Goal: Information Seeking & Learning: Learn about a topic

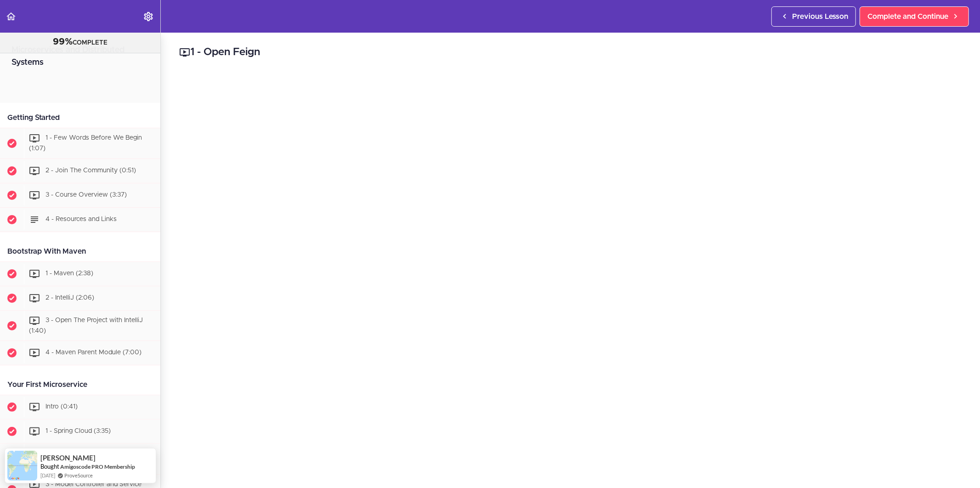
scroll to position [953, 0]
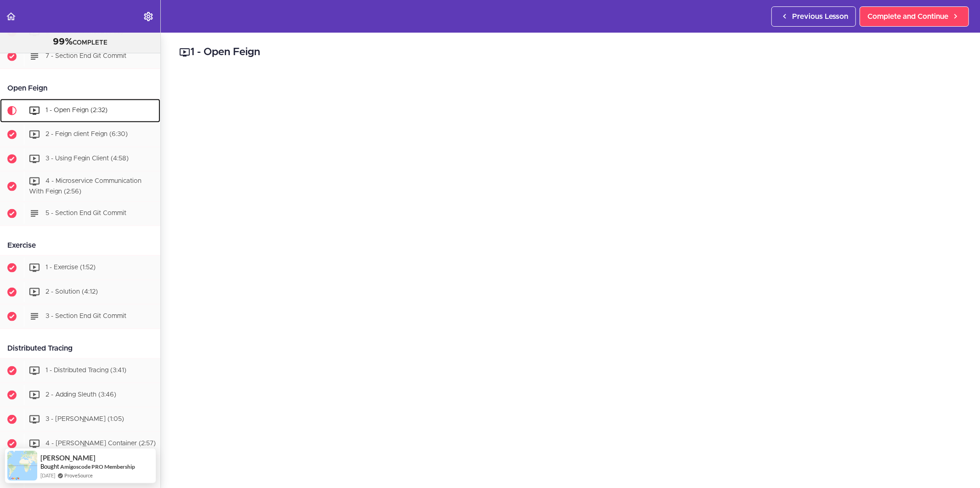
click at [51, 113] on span "1 - Open Feign (2:32)" at bounding box center [76, 110] width 62 height 6
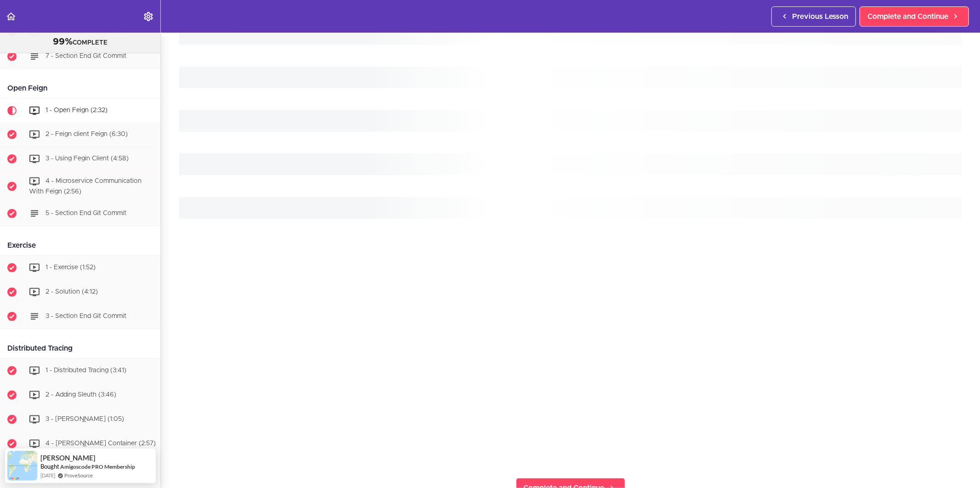
scroll to position [0, 0]
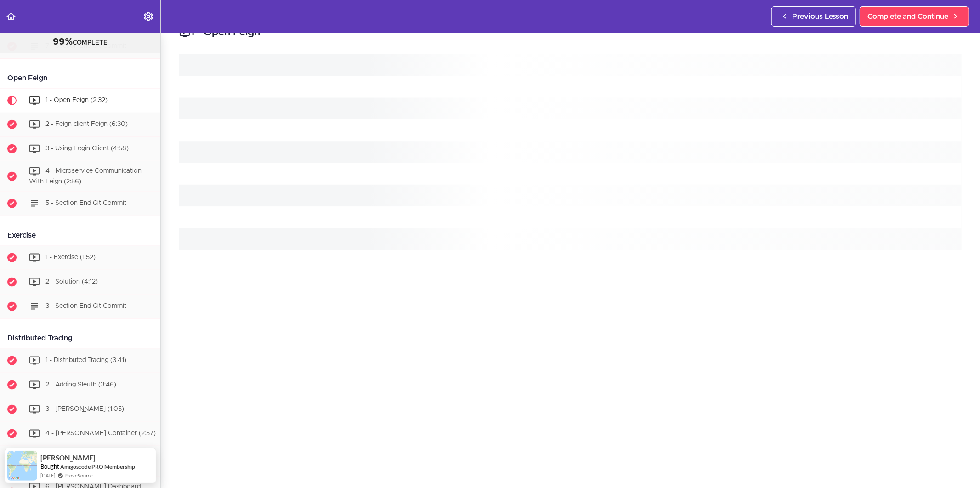
click at [849, 364] on div at bounding box center [570, 274] width 782 height 440
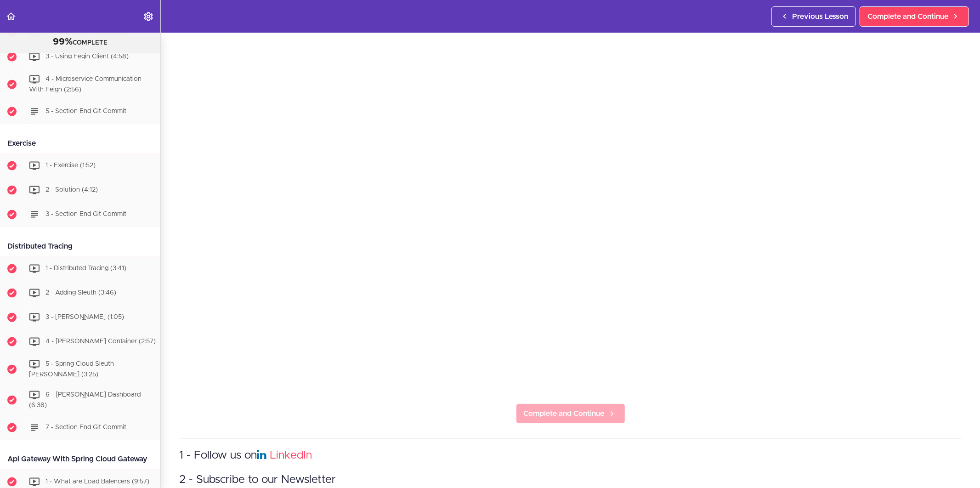
scroll to position [153, 0]
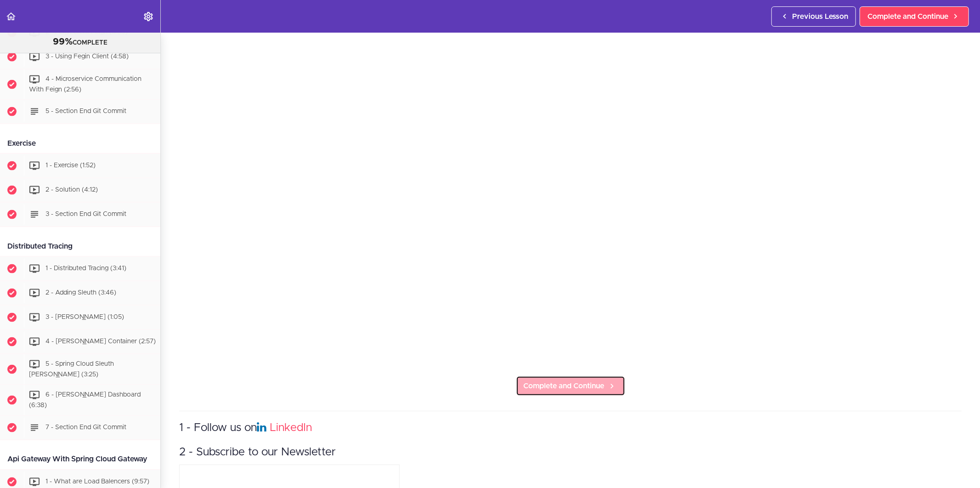
click at [579, 380] on span "Complete and Continue" at bounding box center [564, 385] width 81 height 11
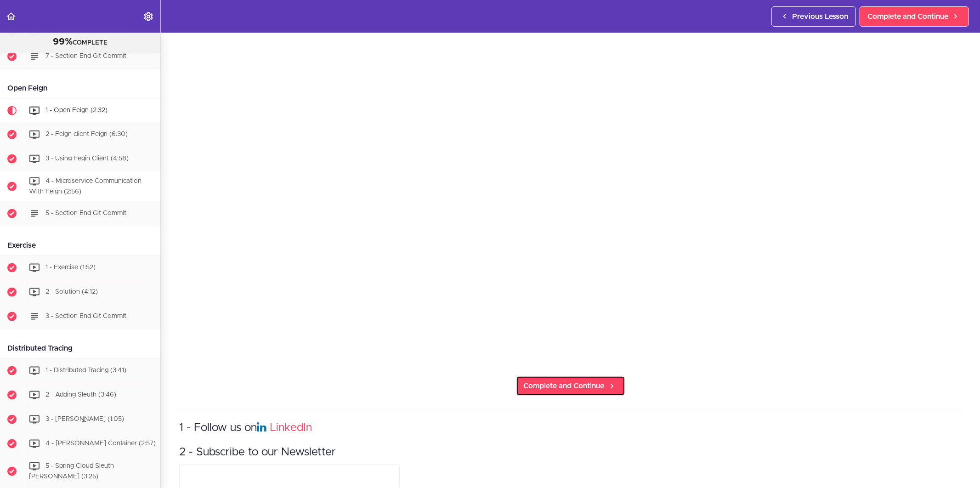
scroll to position [930, 0]
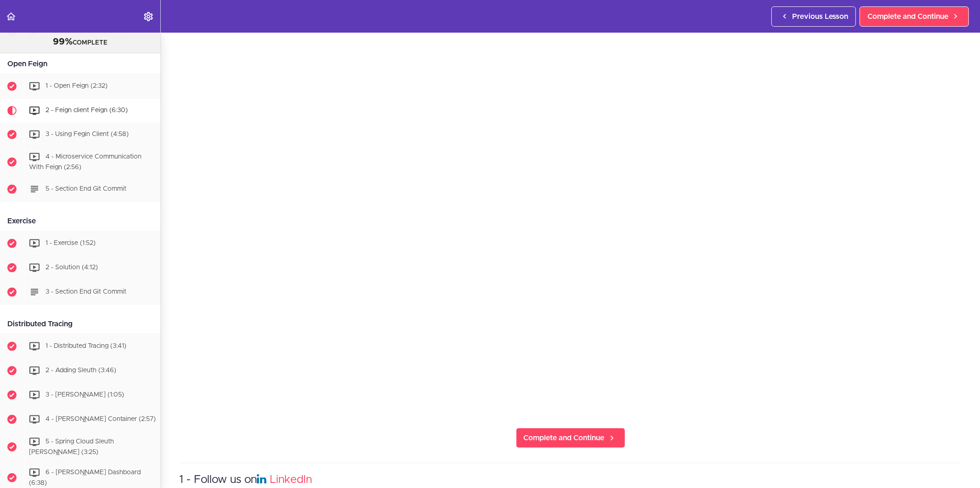
scroll to position [102, 0]
click at [586, 434] on span "Complete and Continue" at bounding box center [564, 436] width 81 height 11
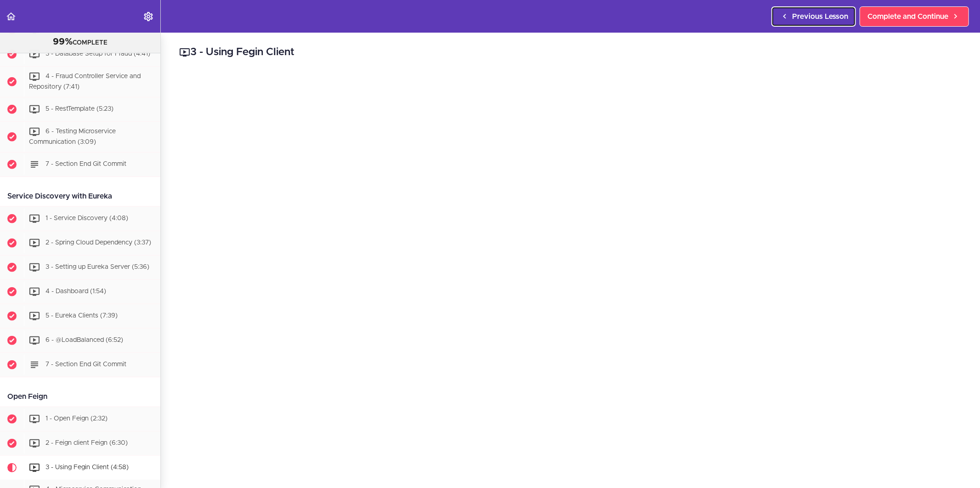
click at [815, 12] on span "Previous Lesson" at bounding box center [820, 16] width 56 height 11
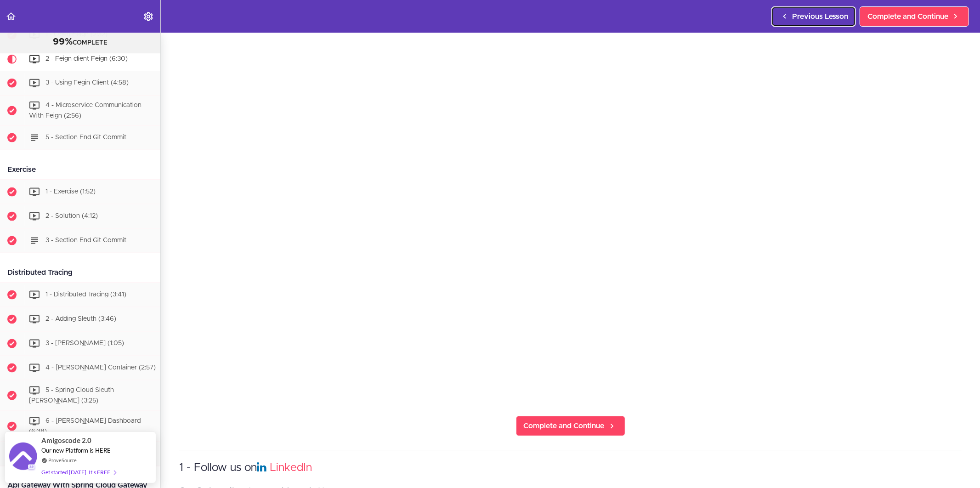
scroll to position [153, 0]
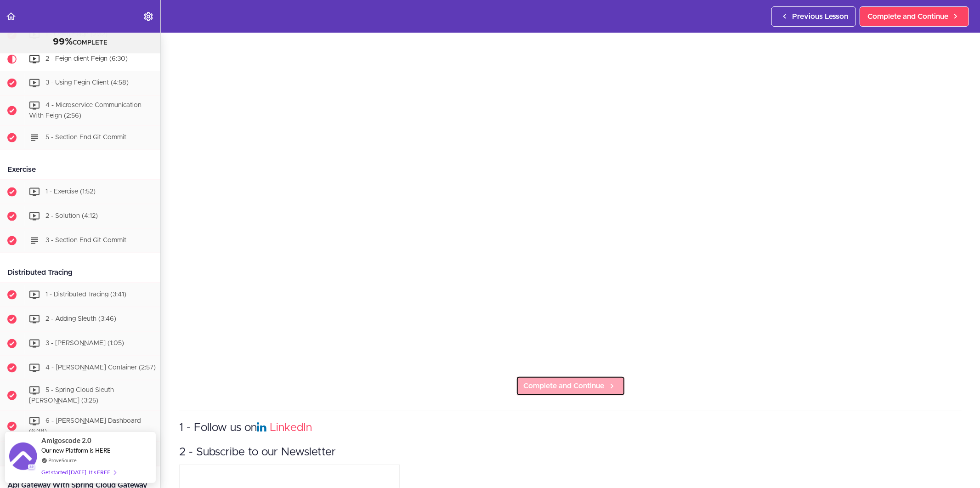
click at [592, 380] on span "Complete and Continue" at bounding box center [564, 385] width 81 height 11
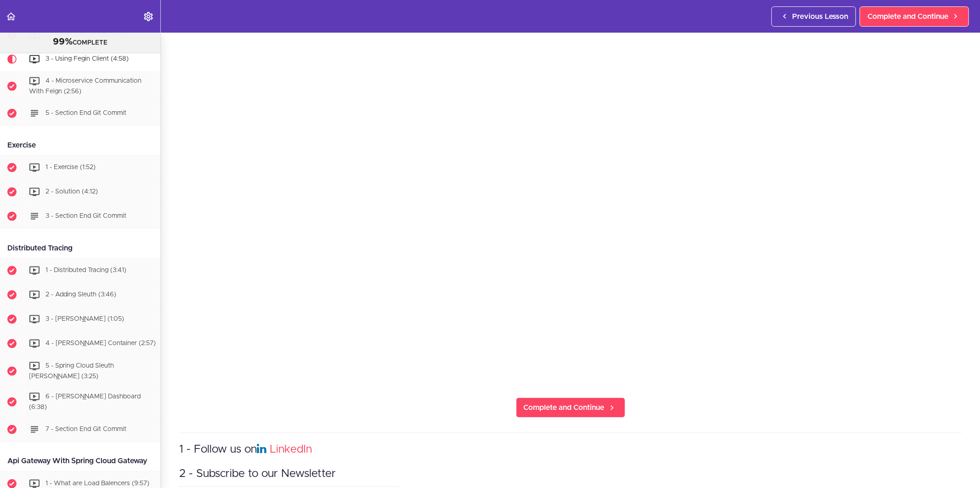
scroll to position [153, 0]
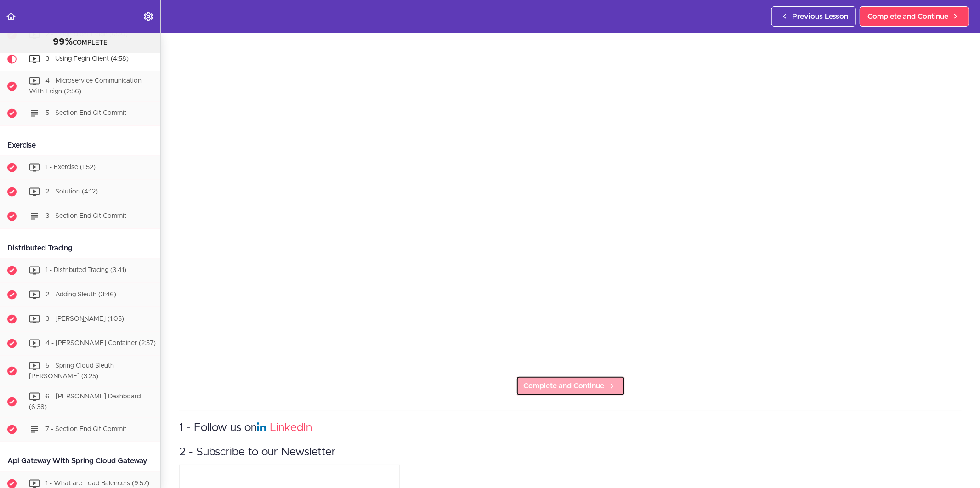
click at [582, 376] on link "Complete and Continue" at bounding box center [570, 386] width 109 height 20
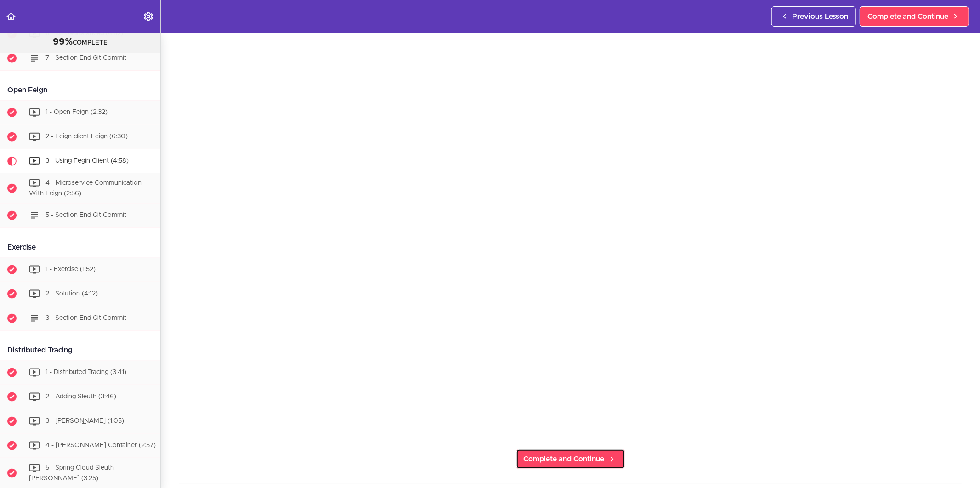
scroll to position [51, 0]
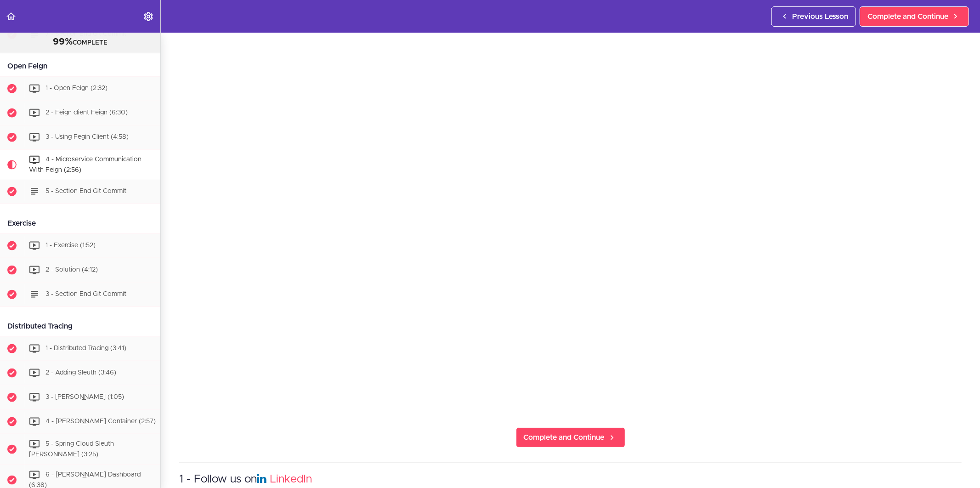
scroll to position [102, 0]
click at [568, 435] on span "Complete and Continue" at bounding box center [564, 436] width 81 height 11
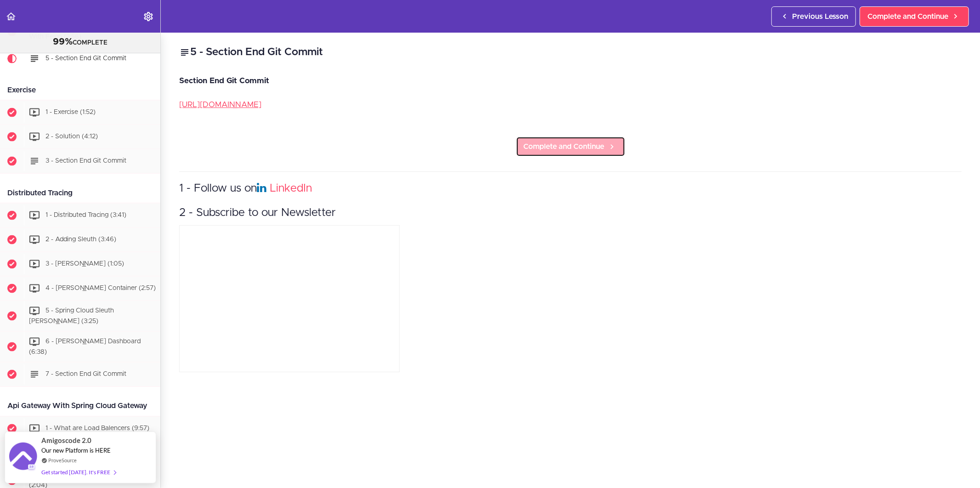
click at [588, 147] on span "Complete and Continue" at bounding box center [564, 146] width 81 height 11
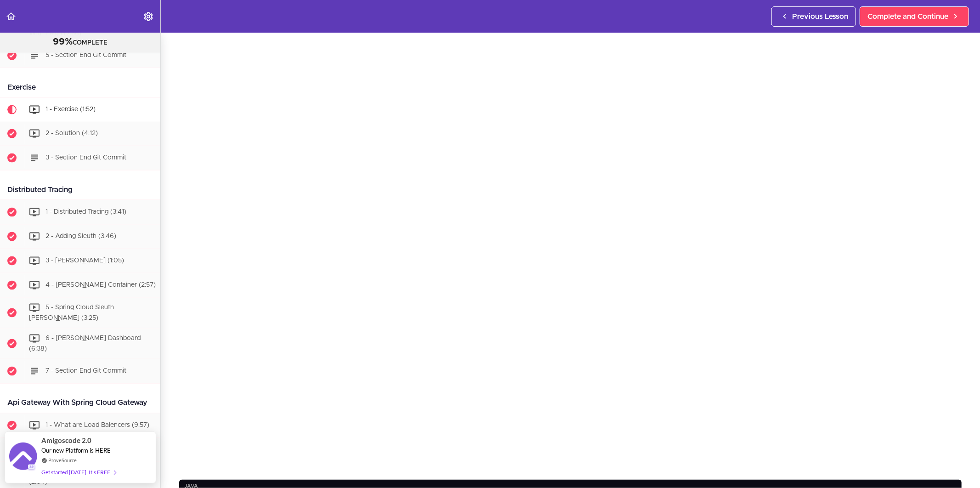
scroll to position [51, 0]
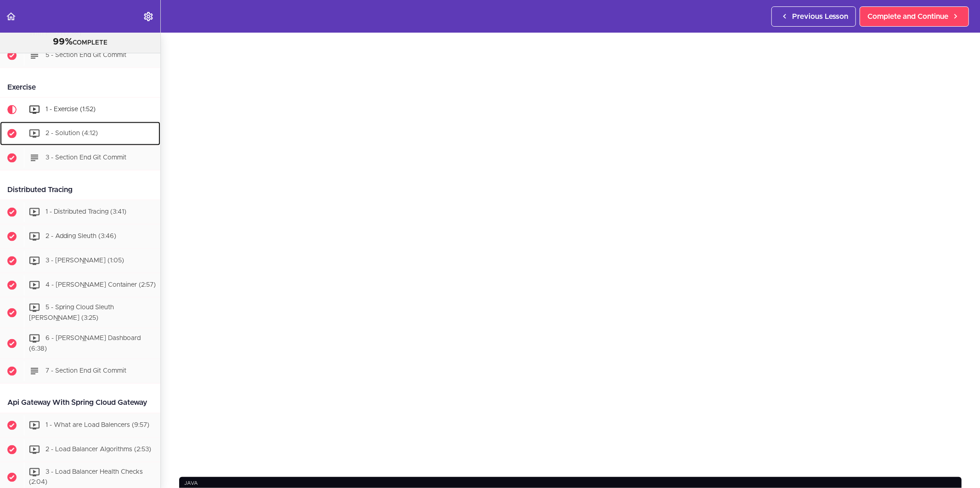
click at [100, 144] on div "2 - Solution (4:12)" at bounding box center [92, 134] width 136 height 20
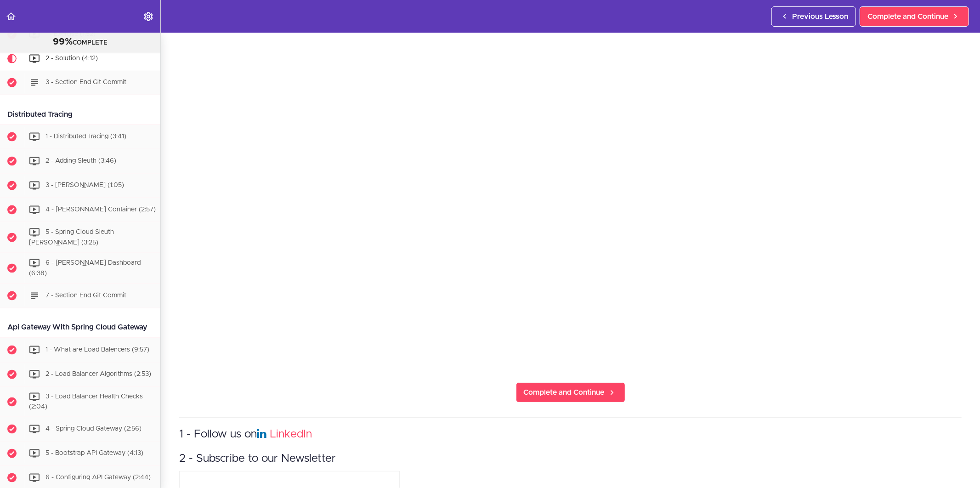
scroll to position [204, 0]
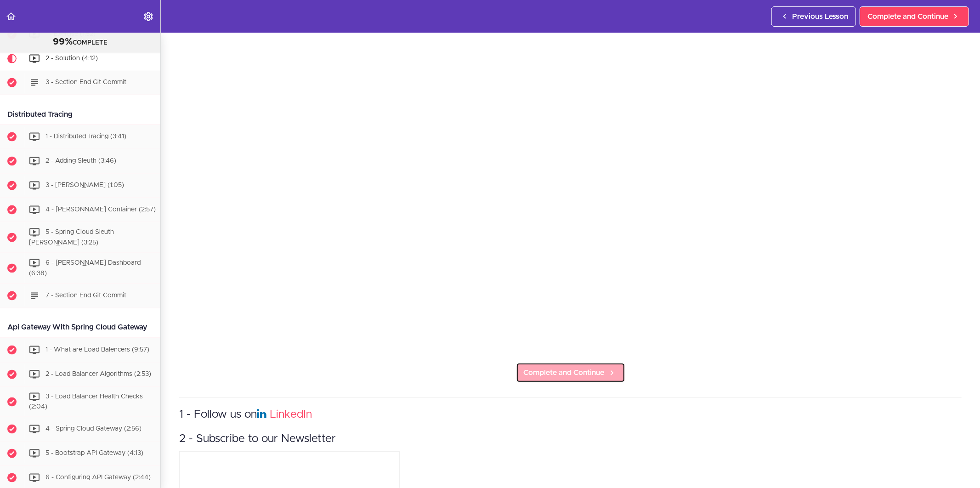
click at [582, 375] on link "Complete and Continue" at bounding box center [570, 372] width 109 height 20
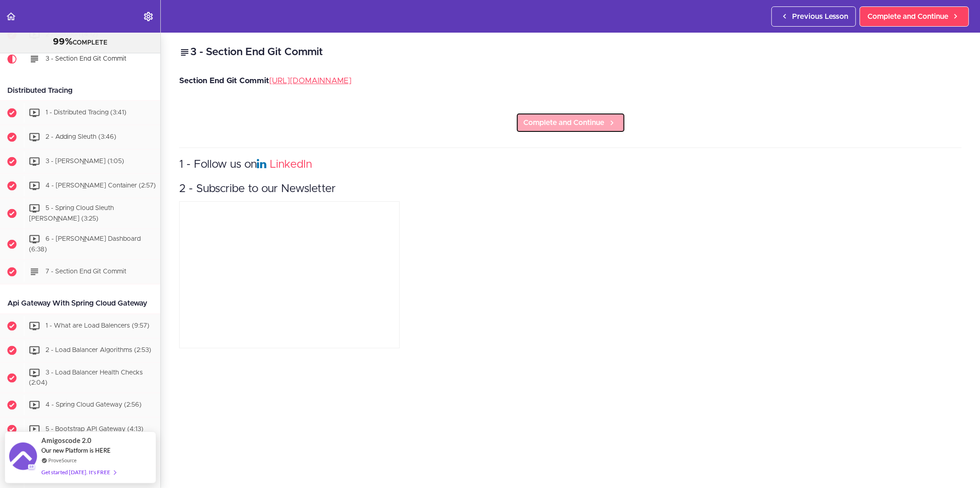
click at [536, 131] on link "Complete and Continue" at bounding box center [570, 123] width 109 height 20
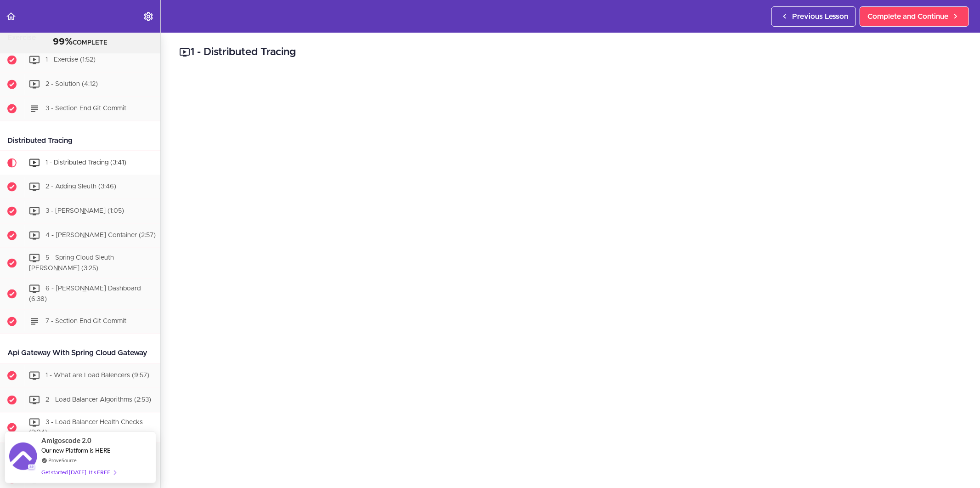
scroll to position [1164, 0]
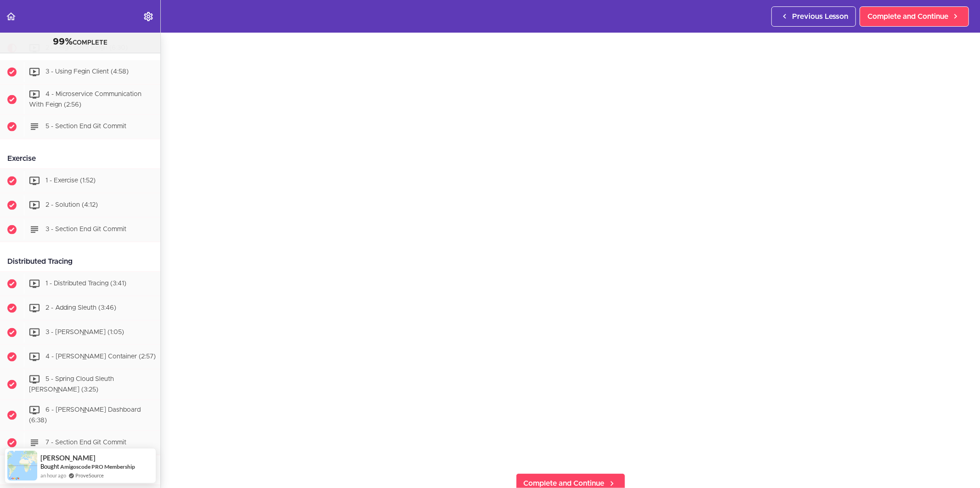
scroll to position [51, 0]
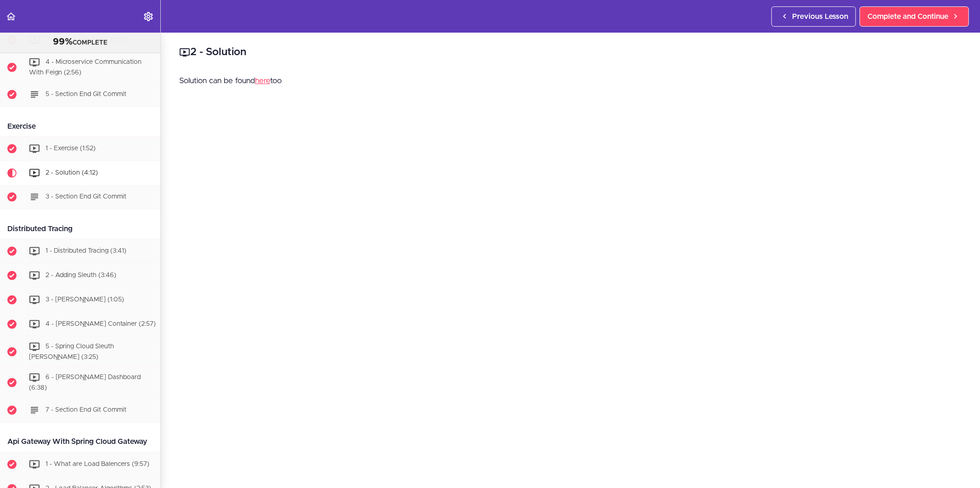
scroll to position [1097, 0]
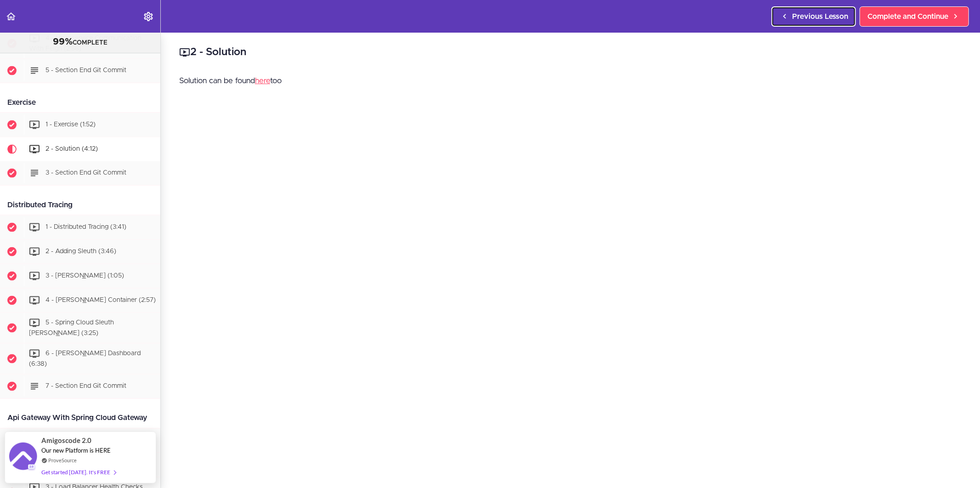
click at [801, 6] on link "Previous Lesson" at bounding box center [813, 16] width 85 height 20
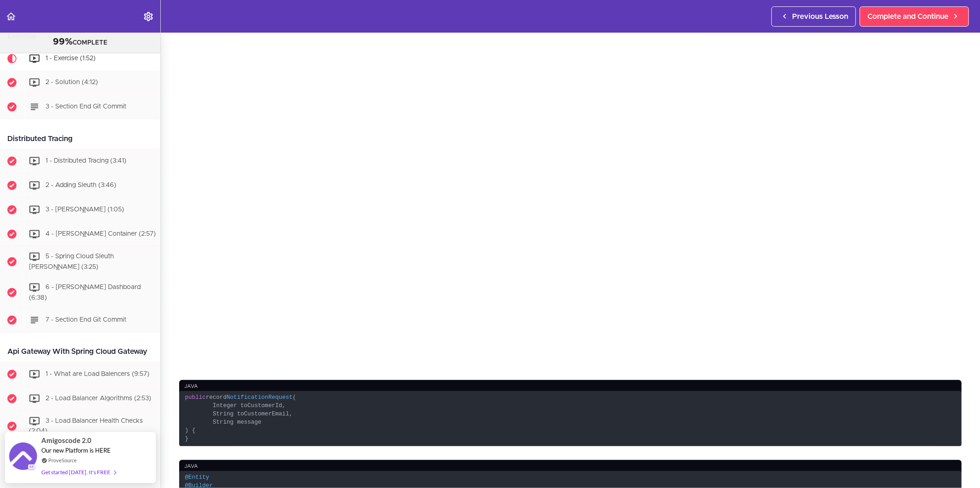
scroll to position [255, 0]
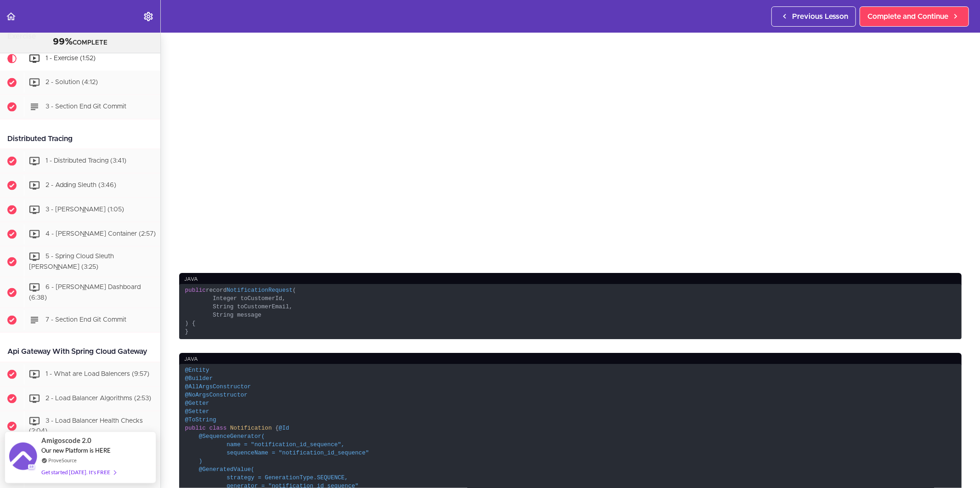
click at [247, 293] on span "( Integer toCustomerId, String toCustomerEmail, String message )" at bounding box center [240, 307] width 111 height 40
click at [245, 306] on code "public record NotificationRequest ( Integer toCustomerId, String toCustomerEmai…" at bounding box center [570, 312] width 782 height 56
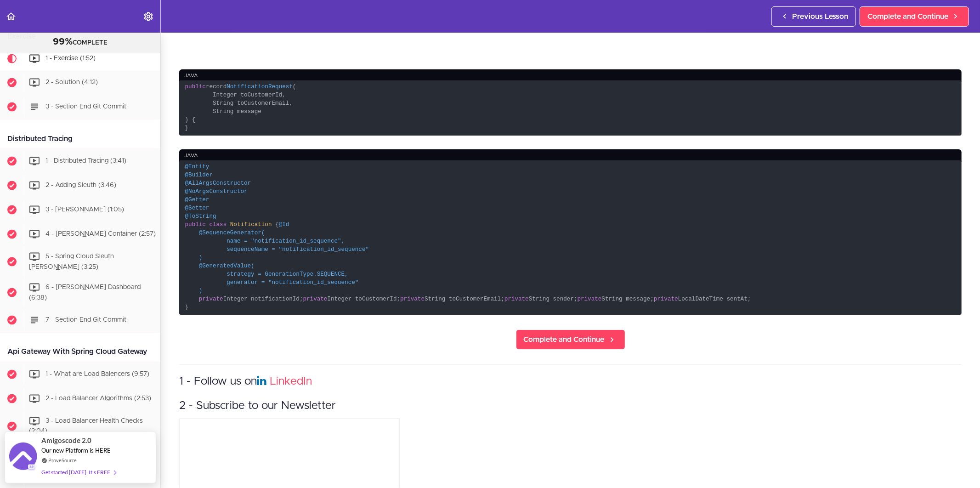
scroll to position [459, 0]
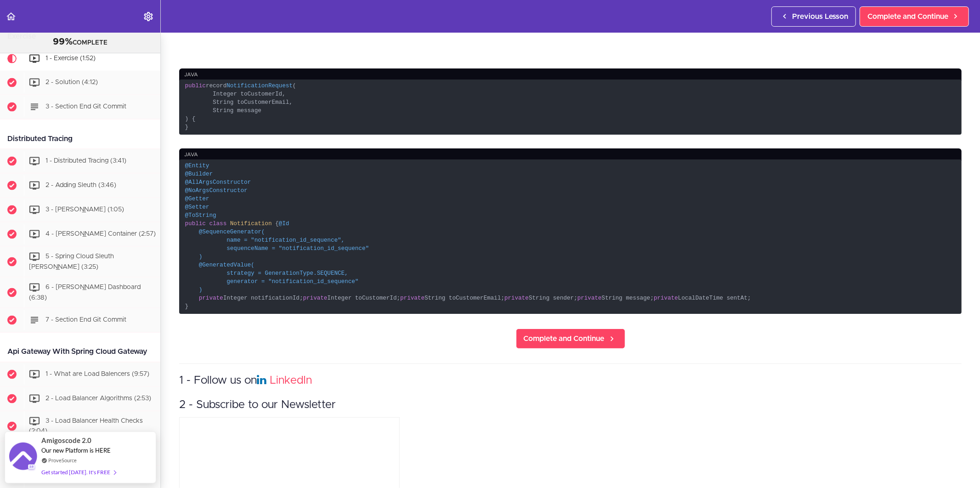
click at [318, 293] on span "@GeneratedValue( strategy = GenerationType.SEQUENCE, generator = "notification_…" at bounding box center [272, 277] width 174 height 31
drag, startPoint x: 189, startPoint y: 360, endPoint x: 184, endPoint y: 162, distance: 198.1
click at [184, 162] on code "@Entity @Builder @AllArgsConstructor @NoArgsConstructor @Getter @Setter @ToStri…" at bounding box center [570, 236] width 782 height 154
copy code "@Entity @Builder @AllArgsConstructor @NoArgsConstructor @Getter @Setter @ToStri…"
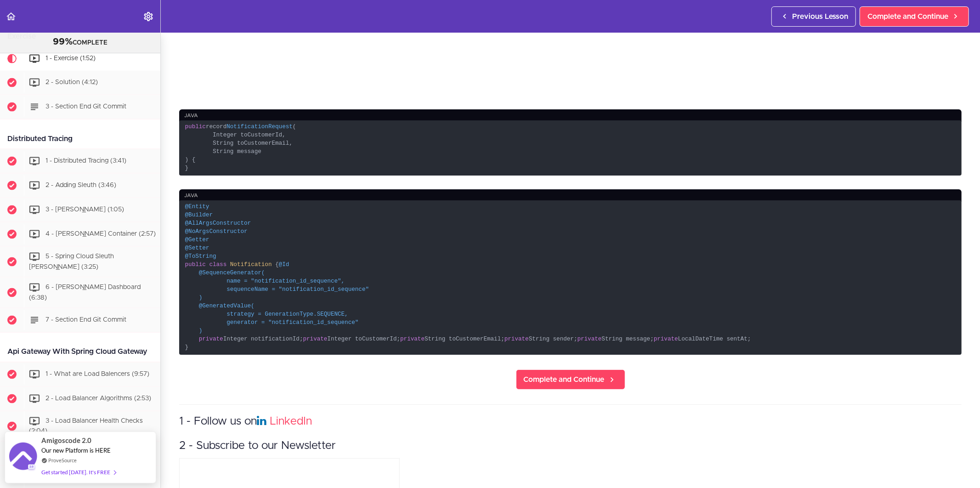
scroll to position [357, 0]
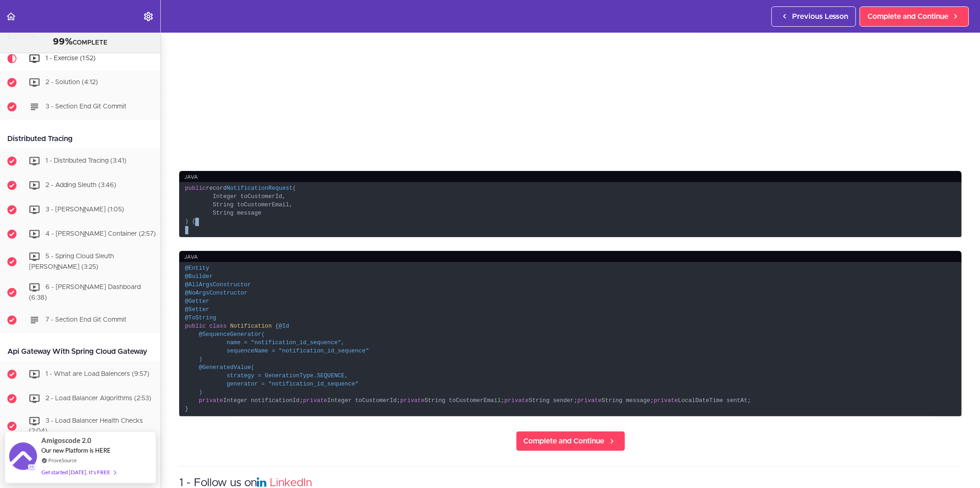
click at [206, 222] on code "public record NotificationRequest ( Integer toCustomerId, String toCustomerEmai…" at bounding box center [570, 210] width 782 height 56
click at [196, 226] on code "public record NotificationRequest ( Integer toCustomerId, String toCustomerEmai…" at bounding box center [570, 210] width 782 height 56
click at [266, 185] on span "NotificationRequest" at bounding box center [259, 188] width 66 height 6
copy span "NotificationRequest"
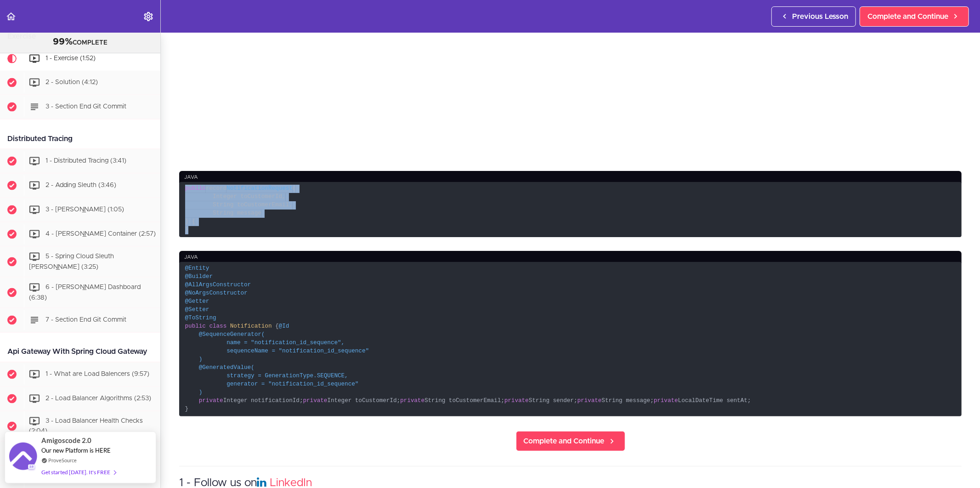
drag, startPoint x: 191, startPoint y: 227, endPoint x: 181, endPoint y: 185, distance: 43.6
click at [181, 185] on code "public record NotificationRequest ( Integer toCustomerId, String toCustomerEmai…" at bounding box center [570, 210] width 782 height 56
copy code "public record NotificationRequest ( Integer toCustomerId, String toCustomerEmai…"
click at [316, 270] on code "@Entity @Builder @AllArgsConstructor @NoArgsConstructor @Getter @Setter @ToStri…" at bounding box center [570, 339] width 782 height 154
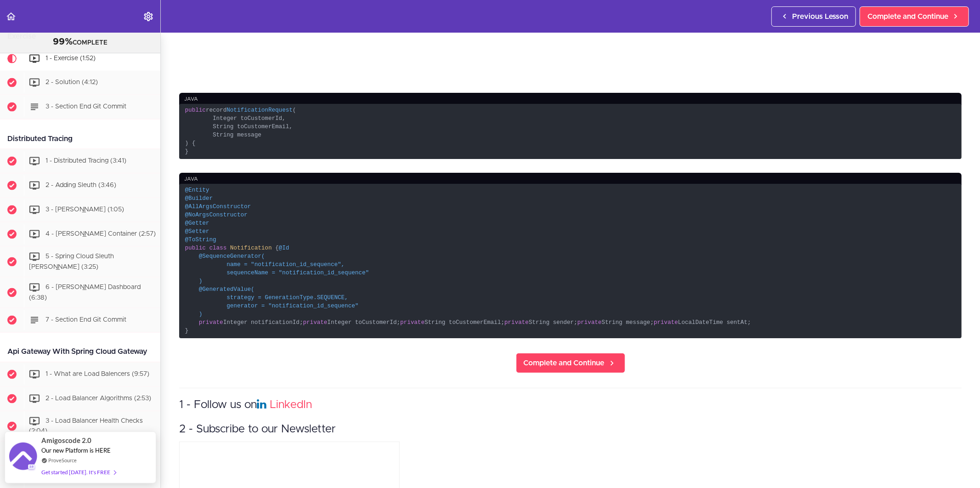
scroll to position [459, 0]
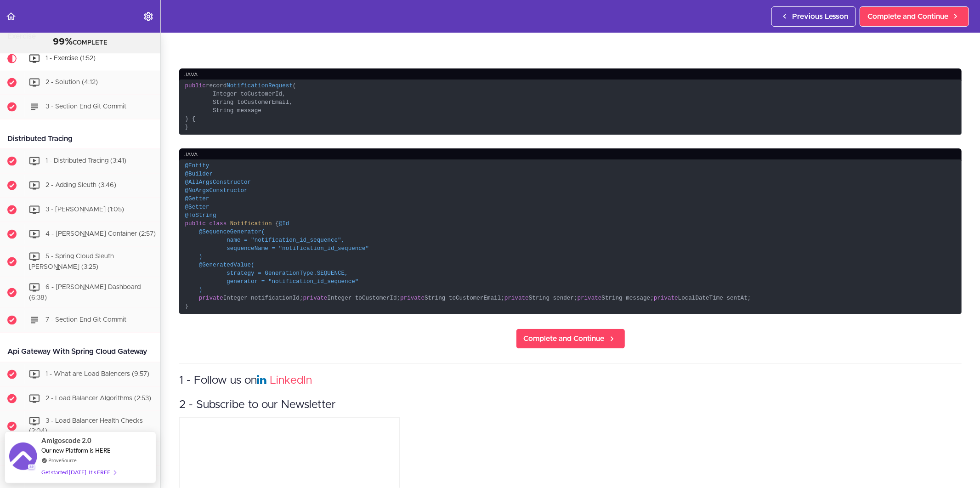
click at [277, 308] on code "@Entity @Builder @AllArgsConstructor @NoArgsConstructor @Getter @Setter @ToStri…" at bounding box center [570, 236] width 782 height 154
click at [320, 311] on code "@Entity @Builder @AllArgsConstructor @NoArgsConstructor @Getter @Setter @ToStri…" at bounding box center [570, 236] width 782 height 154
click at [267, 314] on code "@Entity @Builder @AllArgsConstructor @NoArgsConstructor @Getter @Setter @ToStri…" at bounding box center [570, 236] width 782 height 154
